Goal: Find specific page/section: Find specific page/section

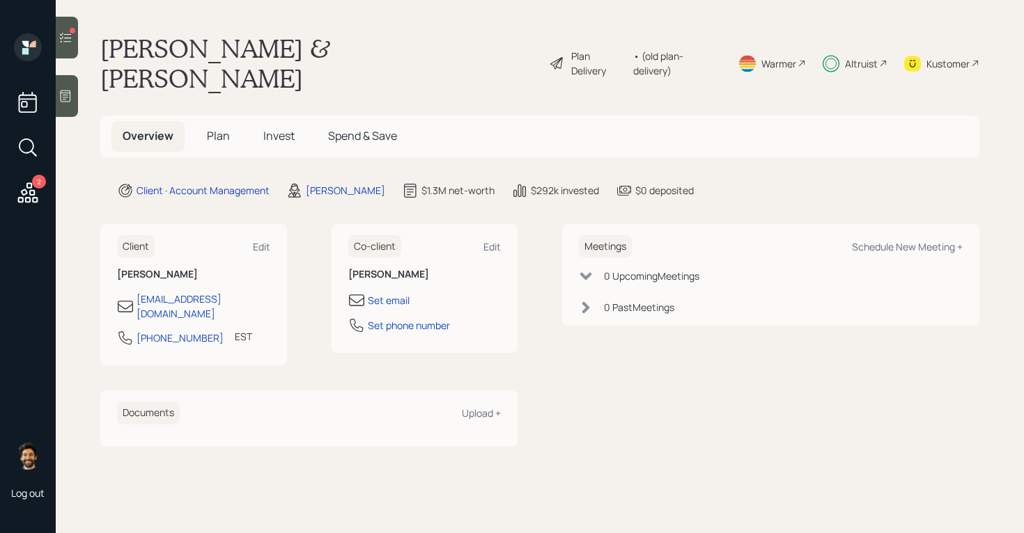
click at [282, 128] on span "Invest" at bounding box center [278, 135] width 31 height 15
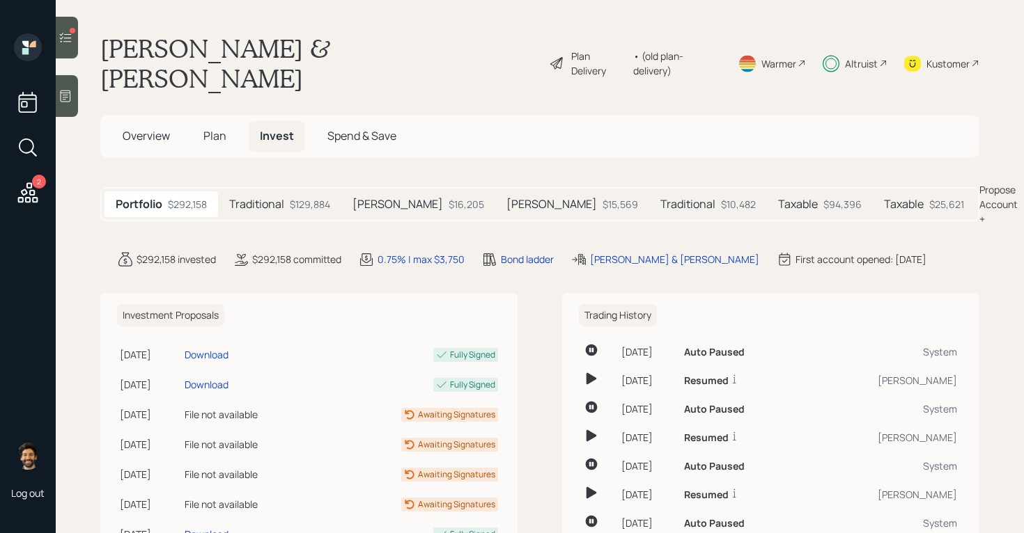
click at [68, 38] on icon at bounding box center [65, 38] width 14 height 14
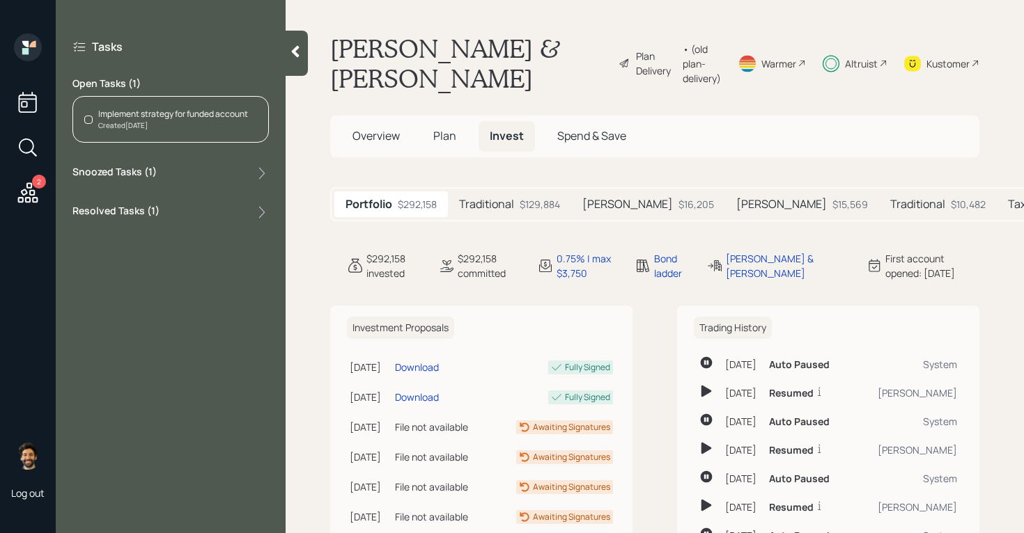
click at [187, 121] on div "Created Today" at bounding box center [173, 125] width 150 height 10
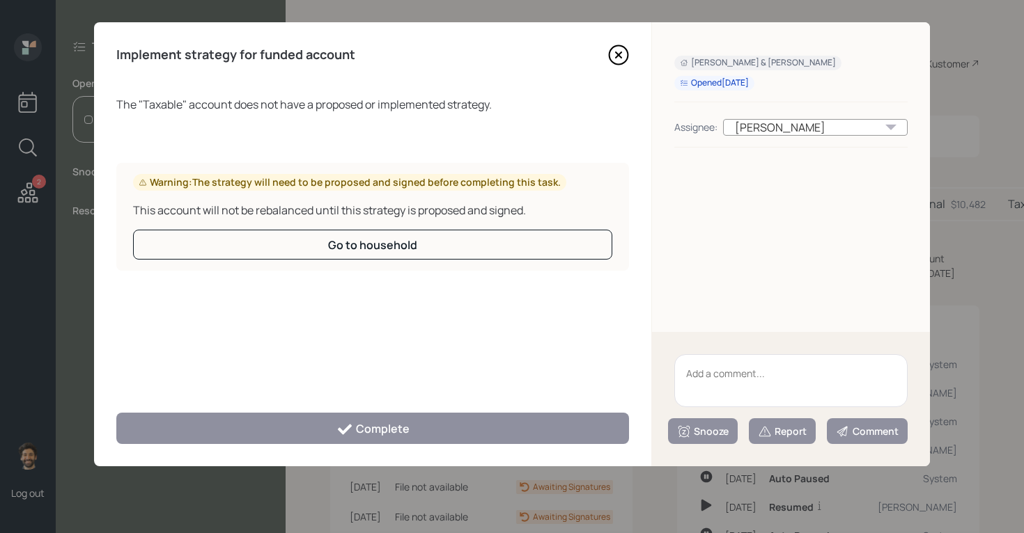
click at [721, 359] on textarea at bounding box center [790, 380] width 233 height 53
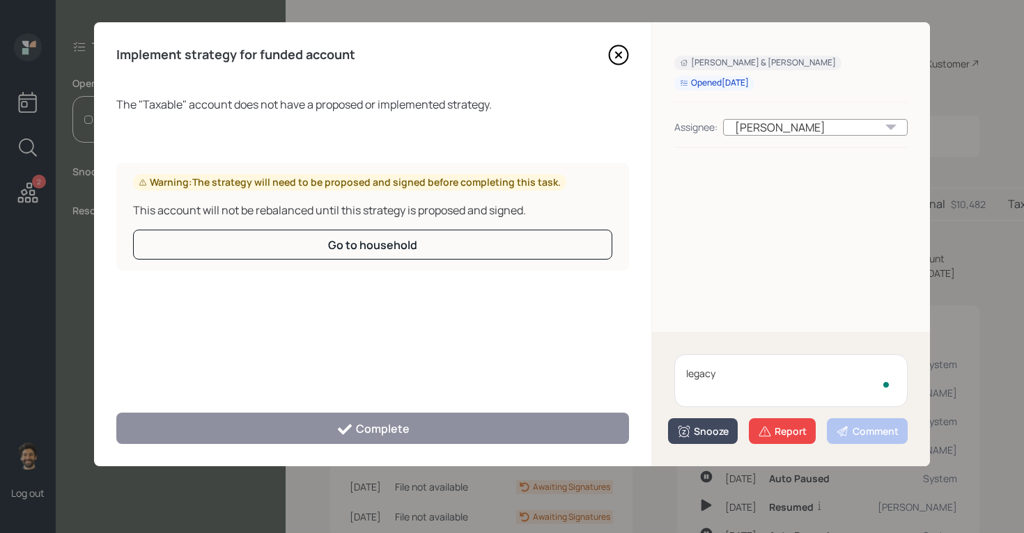
type textarea "legacy"
click at [685, 436] on icon at bounding box center [684, 431] width 12 height 12
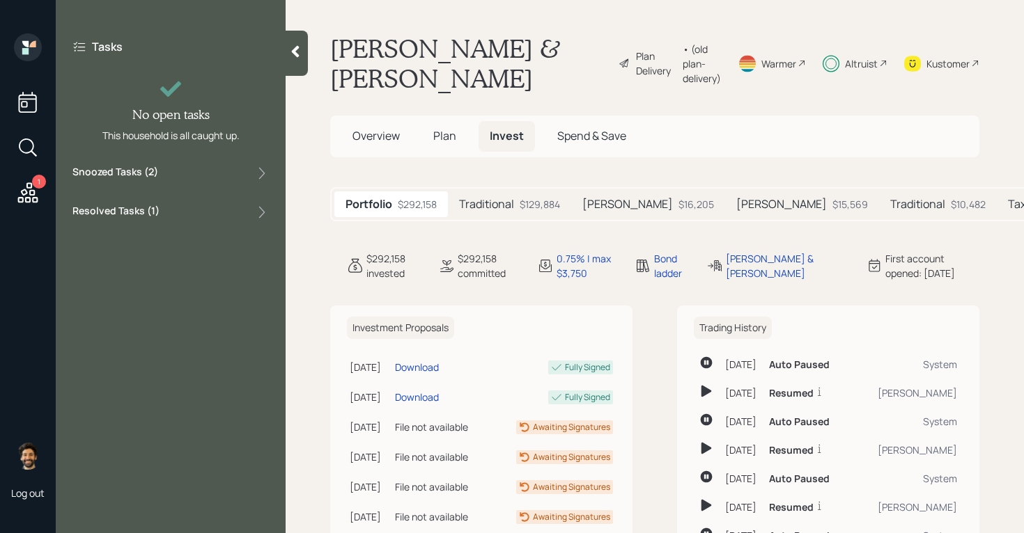
click at [24, 192] on icon at bounding box center [27, 192] width 25 height 25
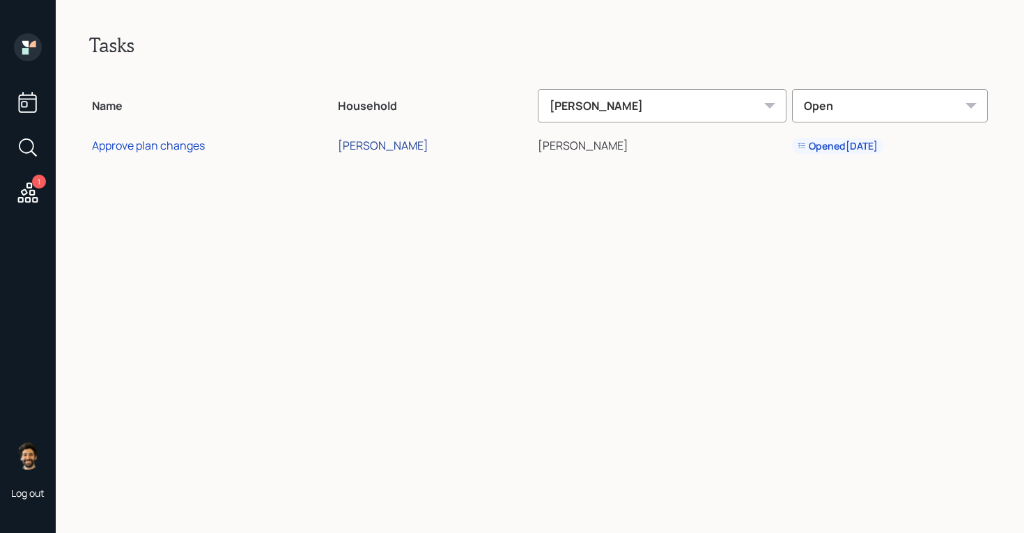
click at [383, 143] on div "[PERSON_NAME]" at bounding box center [383, 145] width 91 height 15
